Goal: Transaction & Acquisition: Purchase product/service

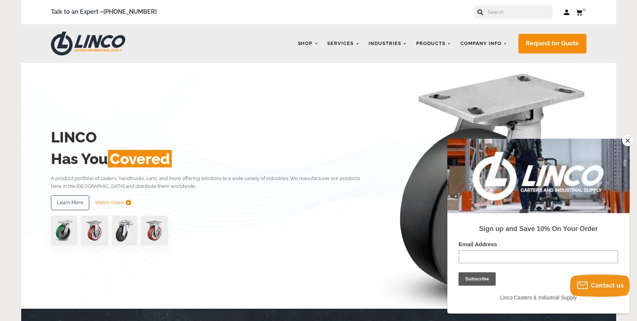
click at [629, 141] on button "Close" at bounding box center [627, 140] width 11 height 11
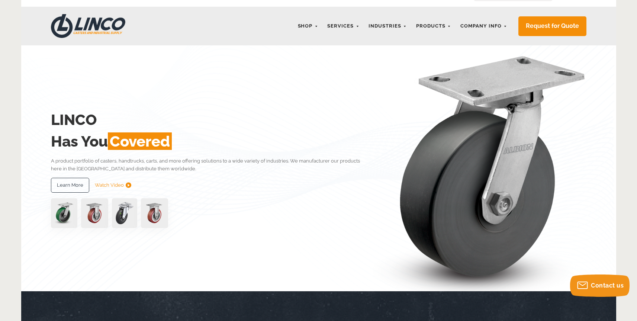
scroll to position [17, 0]
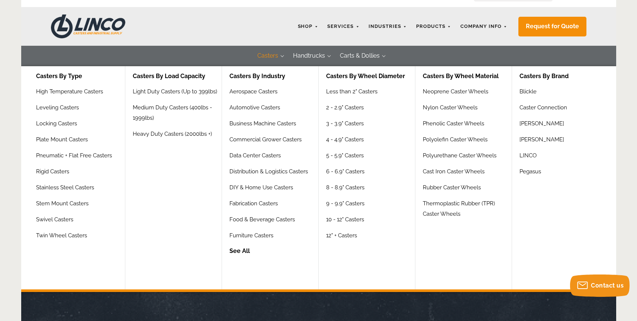
click at [237, 252] on link "See All" at bounding box center [274, 253] width 89 height 15
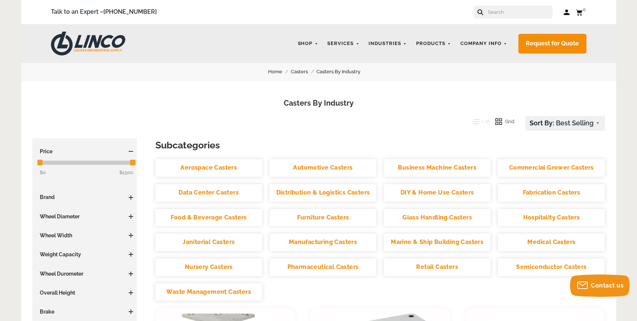
click at [212, 167] on link "Aerospace Casters" at bounding box center [209, 167] width 107 height 17
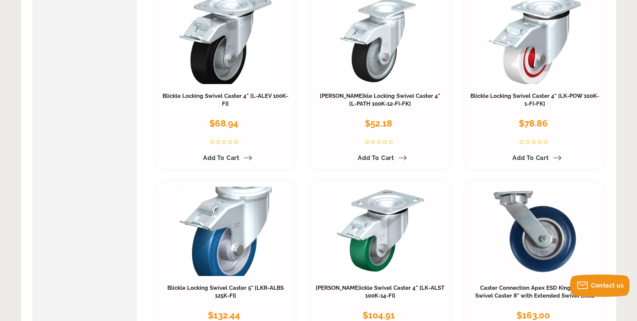
scroll to position [2121, 0]
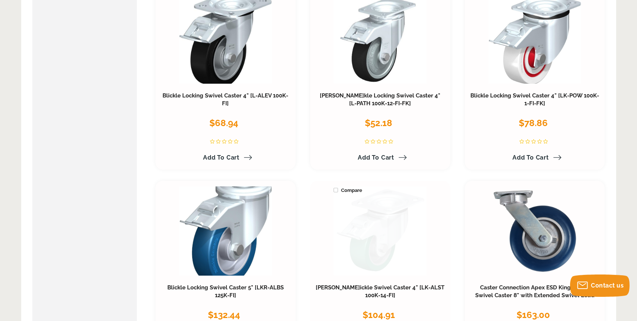
click at [370, 230] on link at bounding box center [380, 230] width 93 height 89
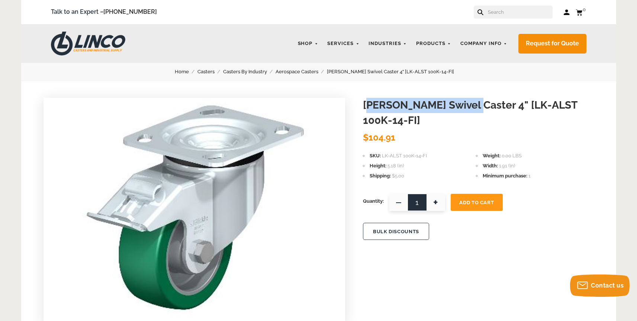
drag, startPoint x: 468, startPoint y: 106, endPoint x: 369, endPoint y: 104, distance: 98.6
click at [369, 104] on h1 "Blickle Swivel Caster 4" [LK-ALST 100K-14-FI]" at bounding box center [478, 113] width 231 height 30
click at [368, 247] on div "Blickle Swivel Caster 4" [LK-ALST 100K-14-FI] Blickle $104.91 SKU LK-ALST 100K-…" at bounding box center [318, 294] width 595 height 426
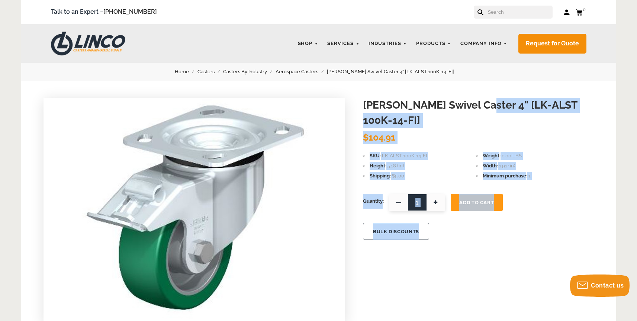
drag, startPoint x: 362, startPoint y: 105, endPoint x: 473, endPoint y: 103, distance: 110.9
click at [473, 103] on div "Blickle Swivel Caster 4" [LK-ALST 100K-14-FI] Blickle $104.91 SKU LK-ALST 100K-…" at bounding box center [318, 294] width 595 height 426
click at [467, 91] on div "Blickle Swivel Caster 4" [LK-ALST 100K-14-FI] Blickle $104.91 SKU LK-ALST 100K-…" at bounding box center [318, 294] width 595 height 426
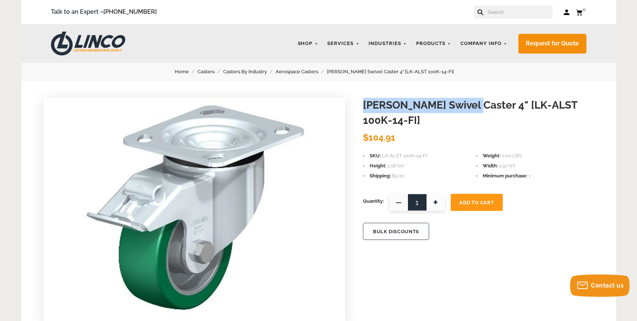
drag, startPoint x: 468, startPoint y: 104, endPoint x: 363, endPoint y: 102, distance: 105.3
click at [363, 102] on h1 "Blickle Swivel Caster 4" [LK-ALST 100K-14-FI]" at bounding box center [478, 113] width 231 height 30
copy h1 "Blickle Swivel Caster"
